Goal: Obtain resource: Obtain resource

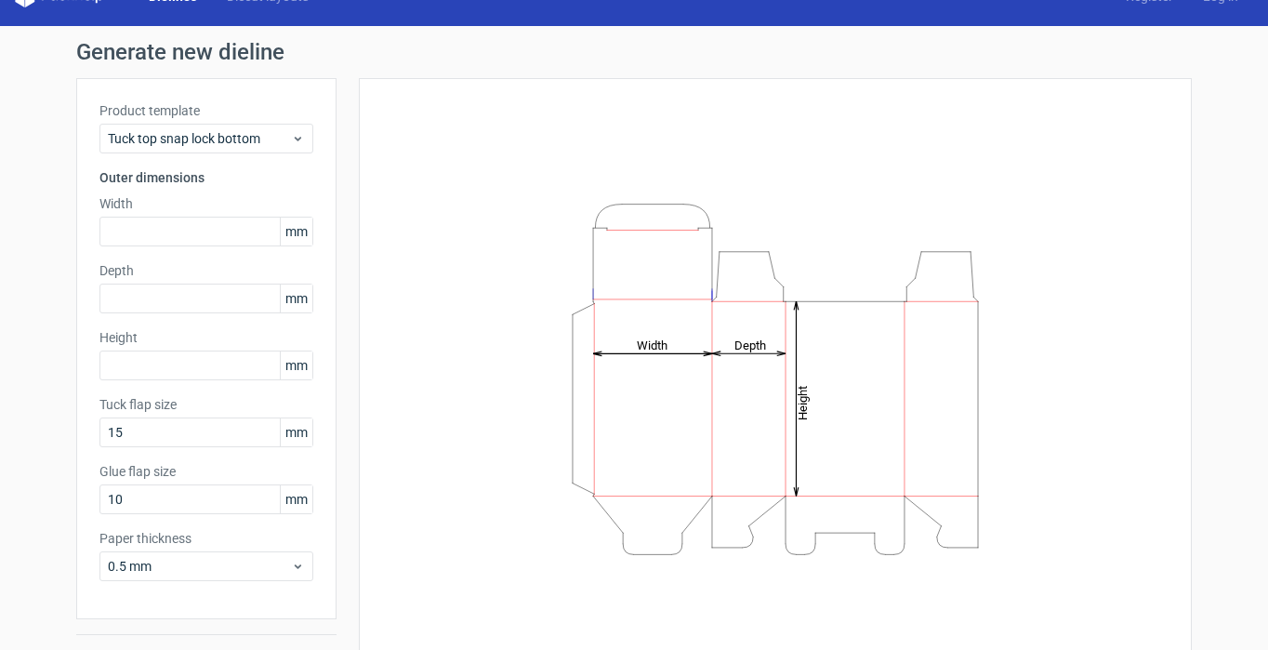
scroll to position [35, 0]
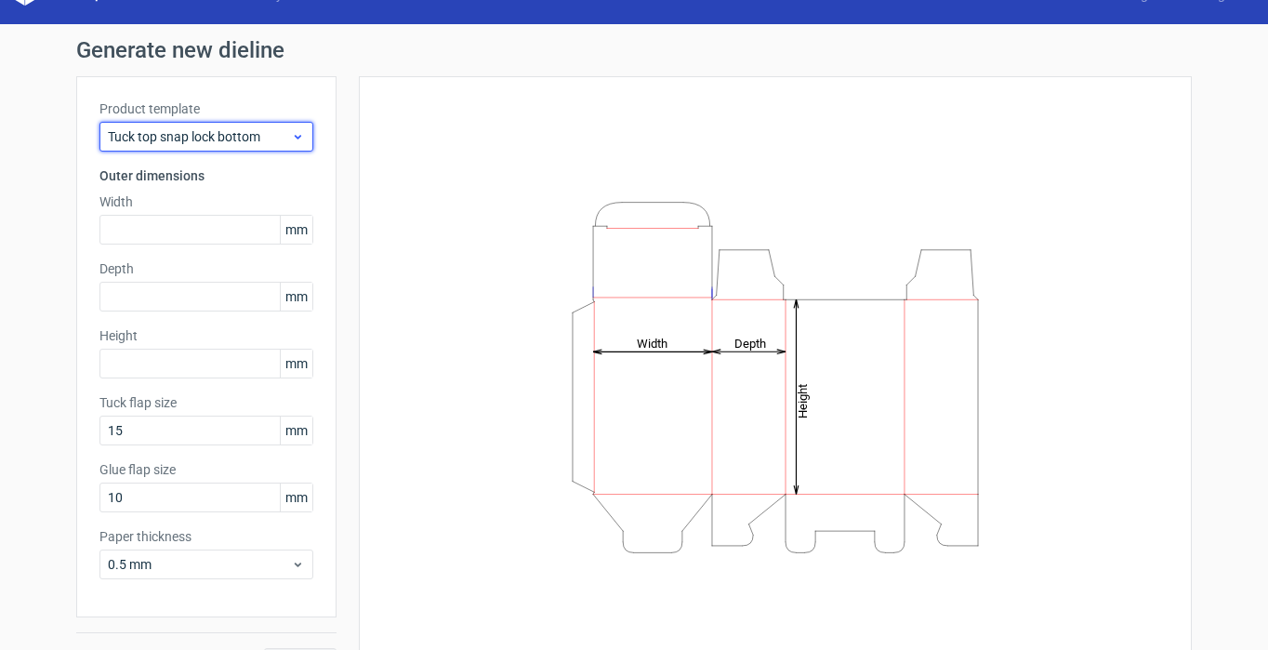
click at [254, 138] on span "Tuck top snap lock bottom" at bounding box center [199, 136] width 183 height 19
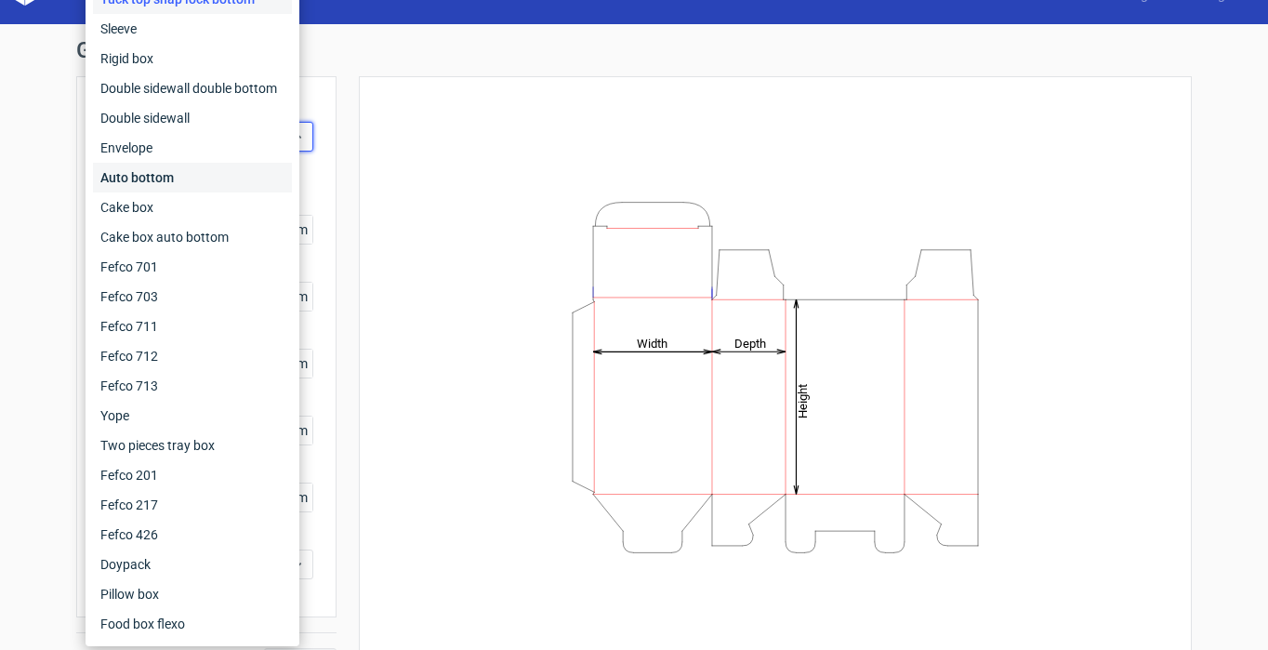
click at [177, 176] on div "Auto bottom" at bounding box center [192, 178] width 199 height 30
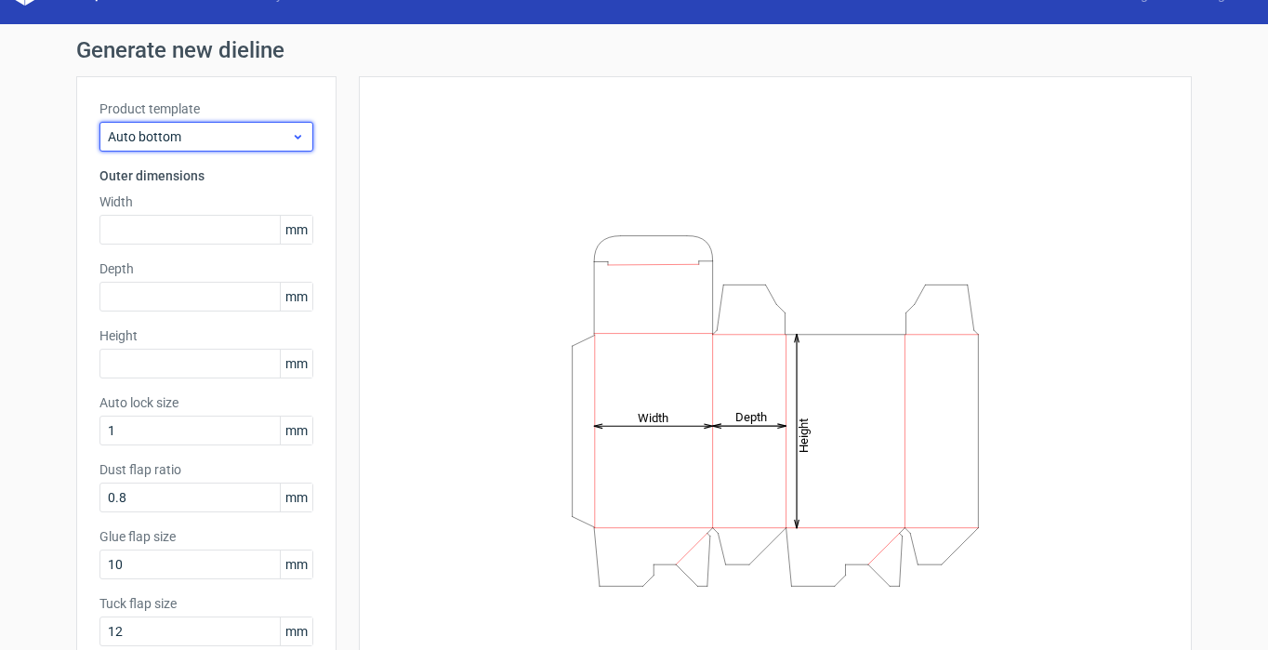
click at [234, 147] on div "Auto bottom" at bounding box center [206, 137] width 214 height 30
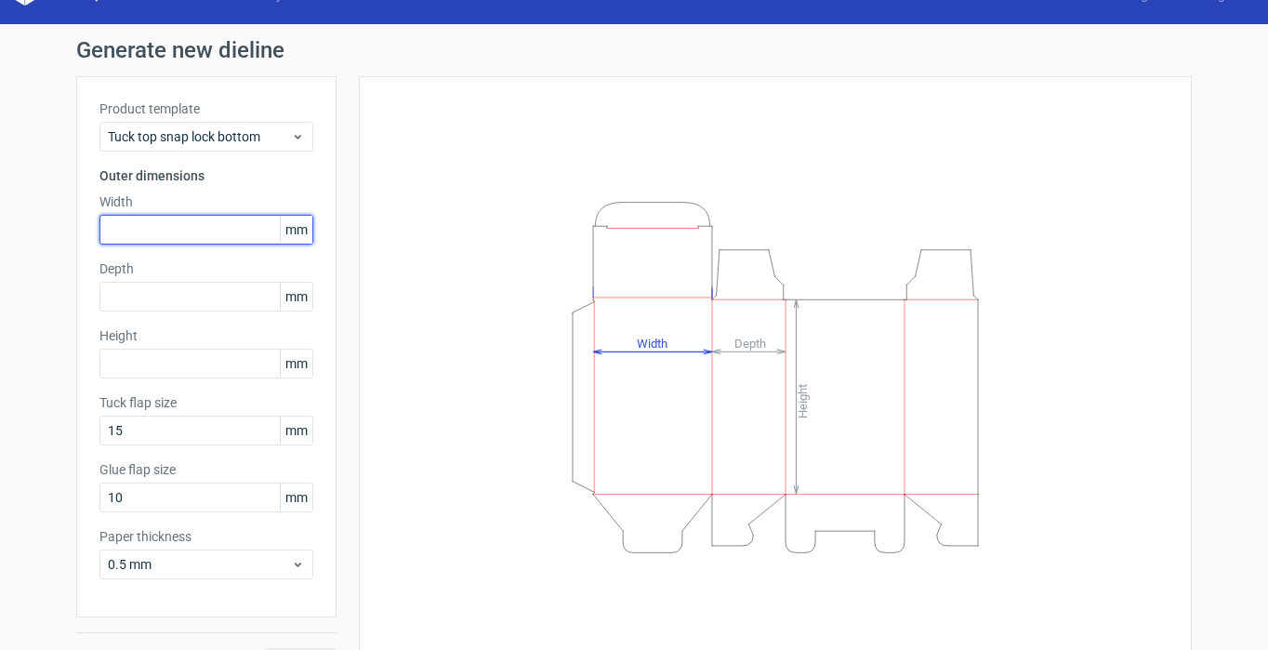
click at [164, 229] on input "text" at bounding box center [206, 230] width 214 height 30
type input "110"
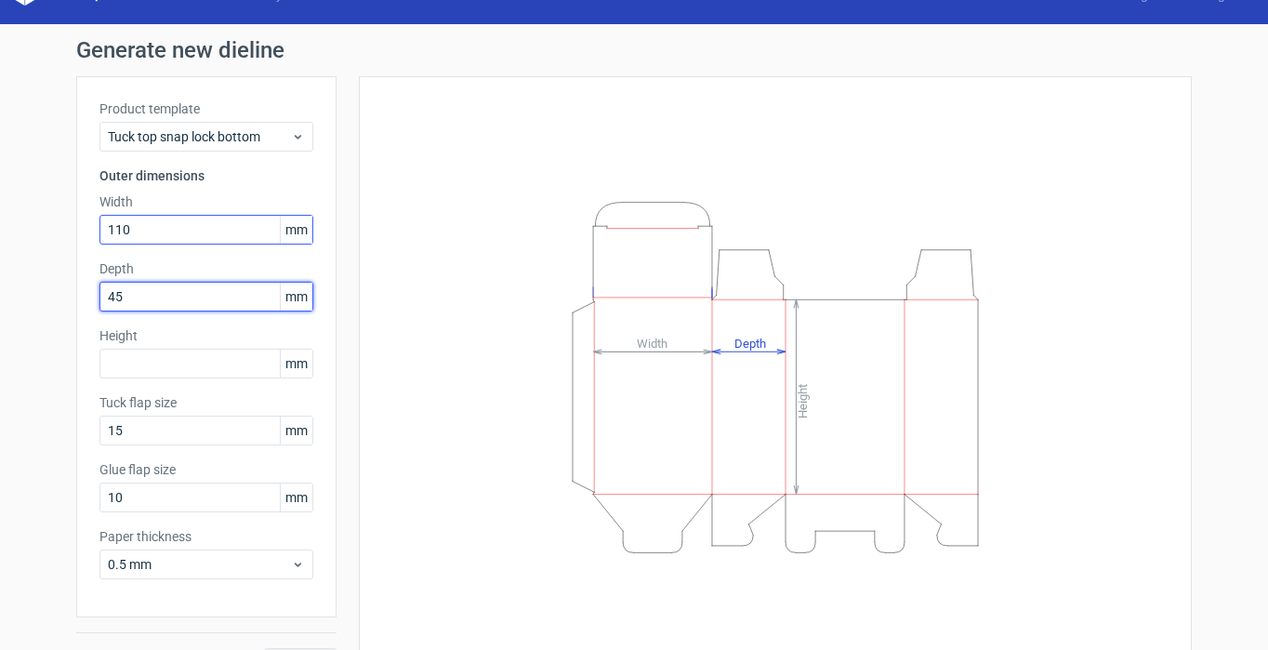
type input "45"
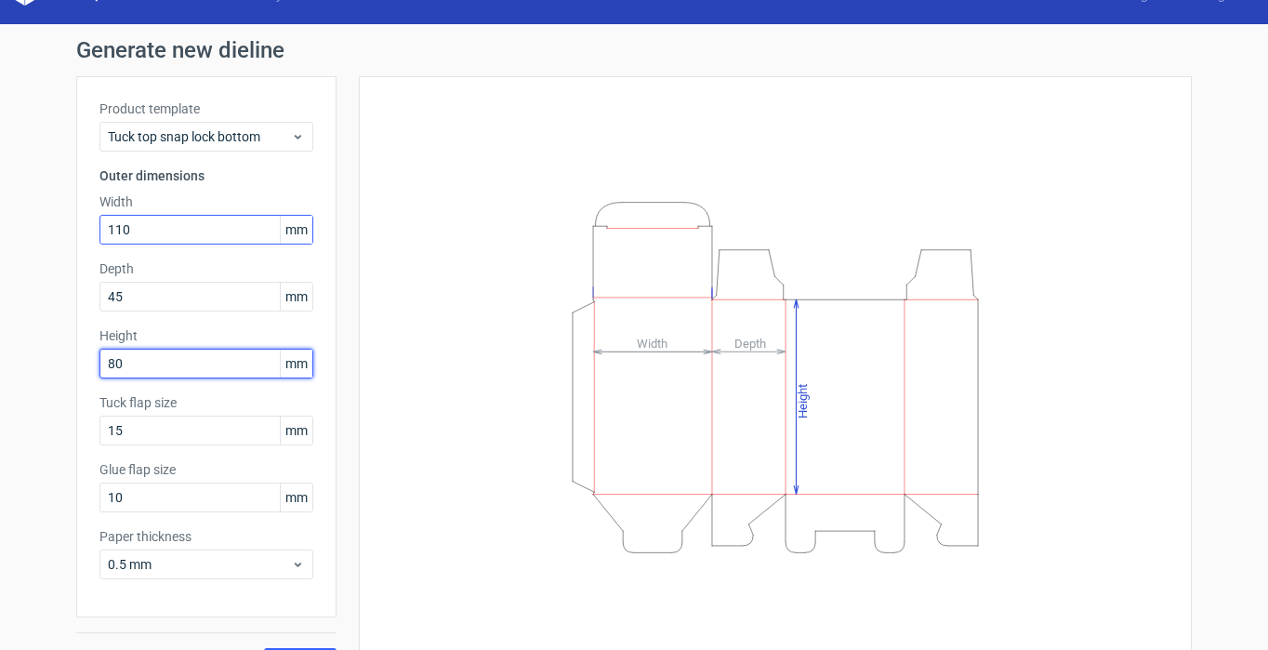
type input "80"
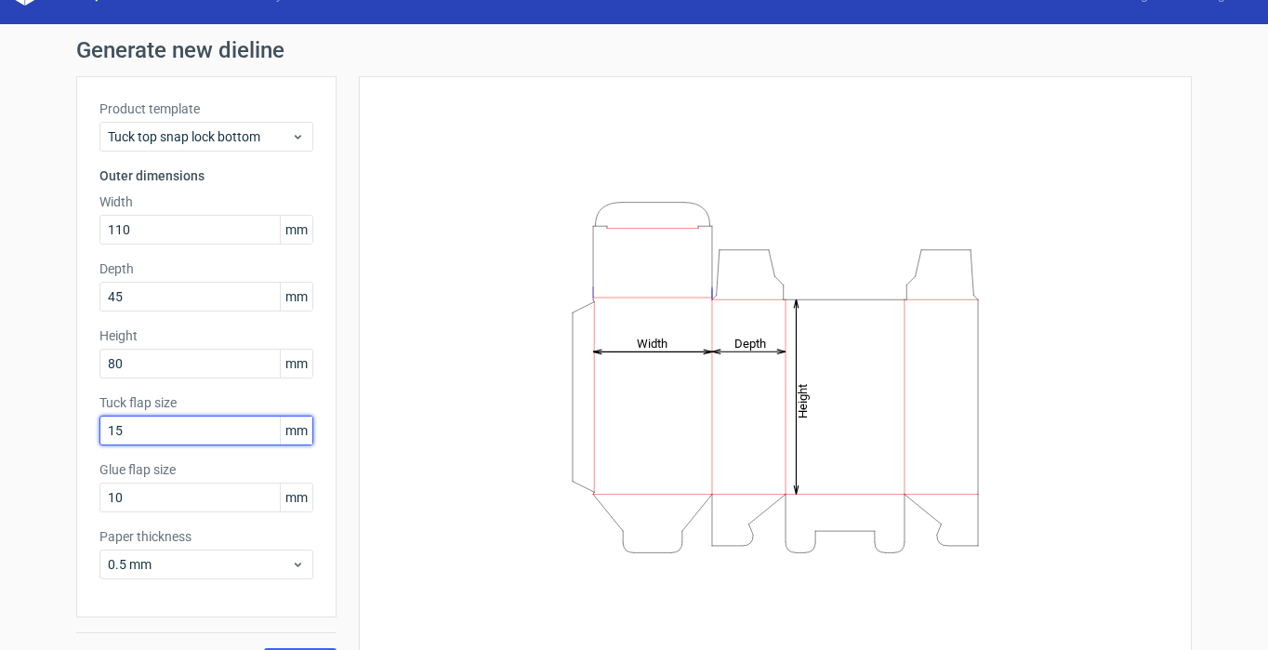
drag, startPoint x: 125, startPoint y: 434, endPoint x: 76, endPoint y: 434, distance: 48.3
click at [76, 434] on div "Product template Tuck top snap lock bottom Outer dimensions Width 110 mm Depth …" at bounding box center [206, 346] width 260 height 541
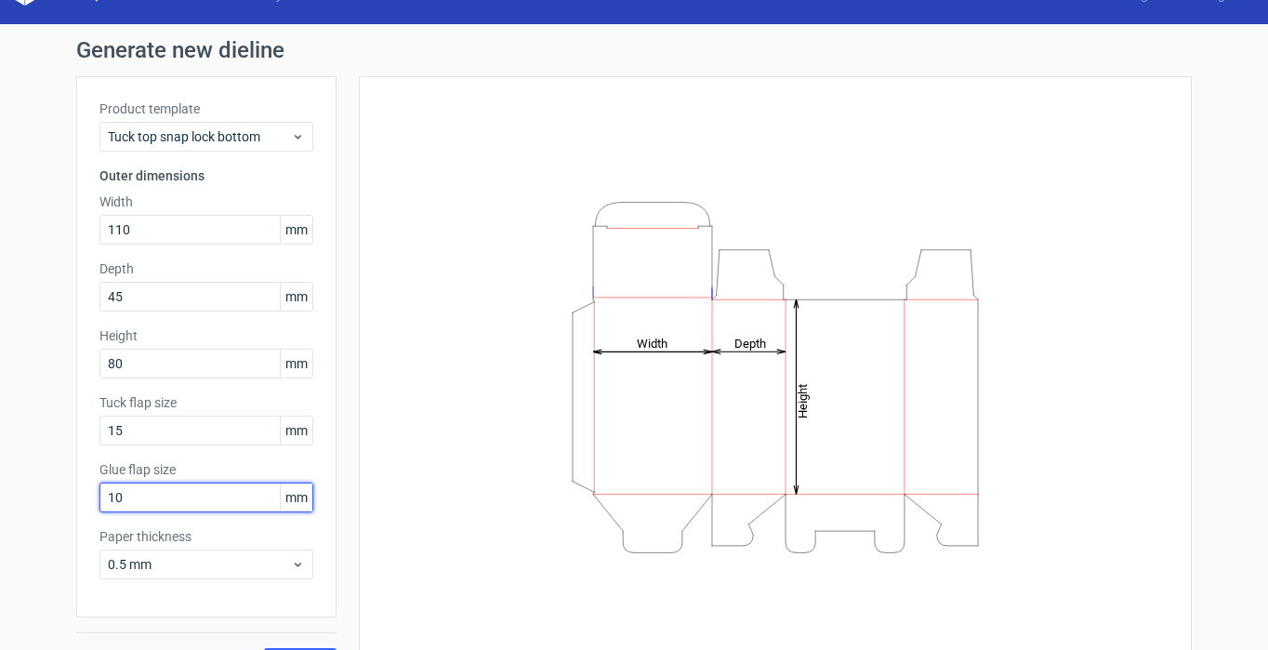
drag, startPoint x: 140, startPoint y: 497, endPoint x: 57, endPoint y: 498, distance: 83.6
click at [57, 498] on div "Generate new dieline Product template Tuck top snap lock bottom Outer dimension…" at bounding box center [634, 358] width 1268 height 668
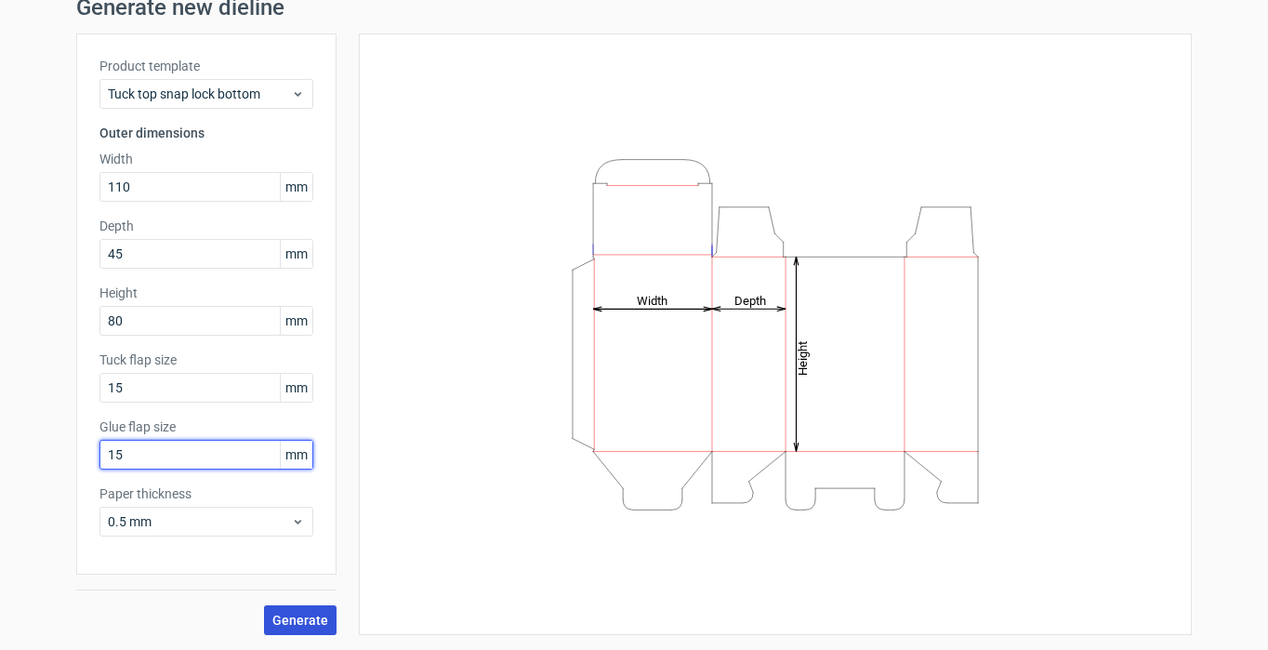
type input "15"
click at [297, 618] on span "Generate" at bounding box center [300, 619] width 56 height 13
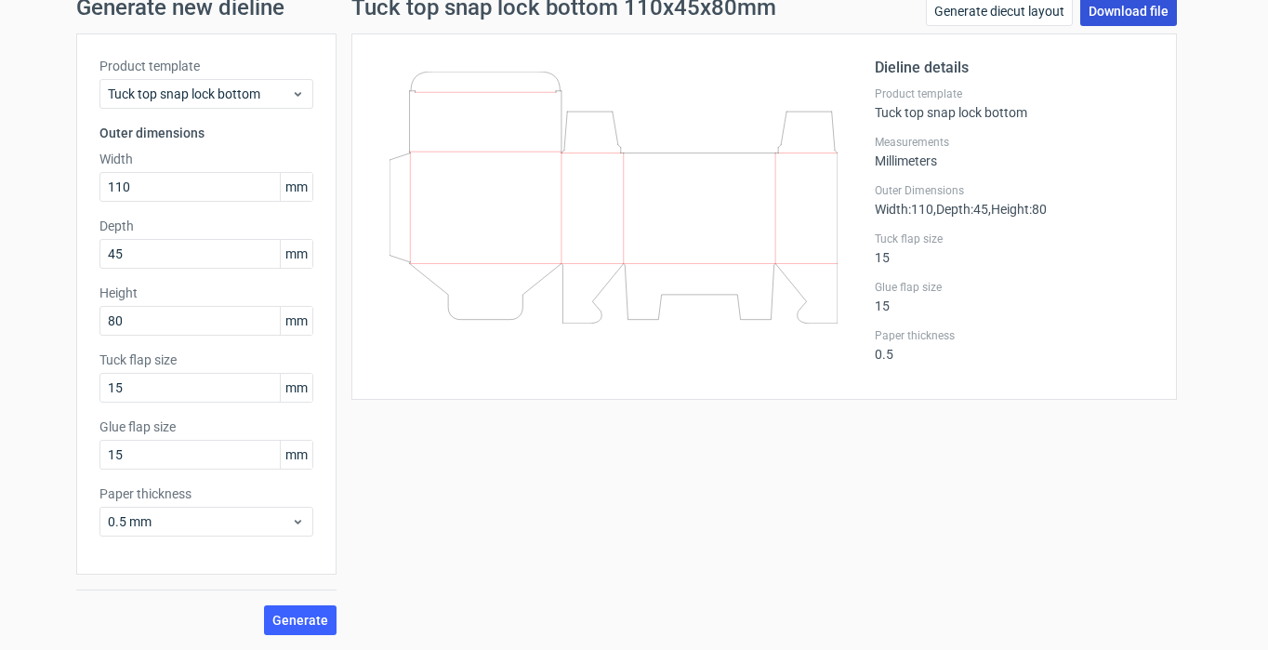
click at [1135, 12] on link "Download file" at bounding box center [1128, 11] width 97 height 30
click at [743, 461] on div "Tuck top snap lock bottom 110x45x80mm Generate diecut layout Download file Diel…" at bounding box center [763, 315] width 855 height 638
